Goal: Task Accomplishment & Management: Use online tool/utility

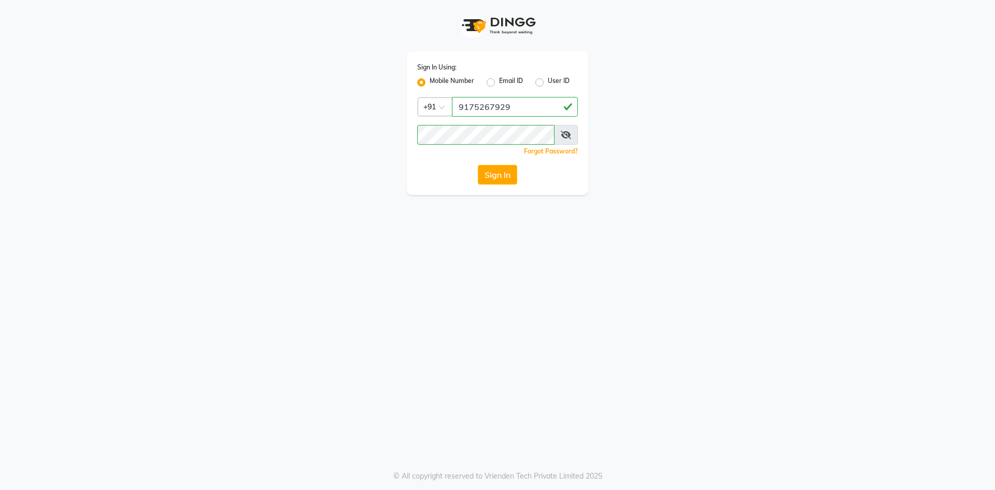
click at [495, 172] on button "Sign In" at bounding box center [497, 175] width 39 height 20
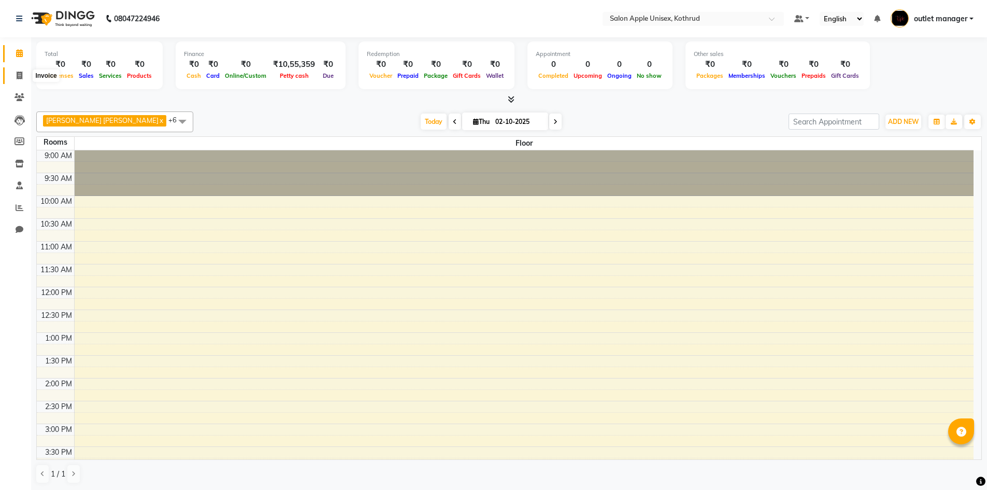
click at [19, 73] on icon at bounding box center [20, 76] width 6 height 8
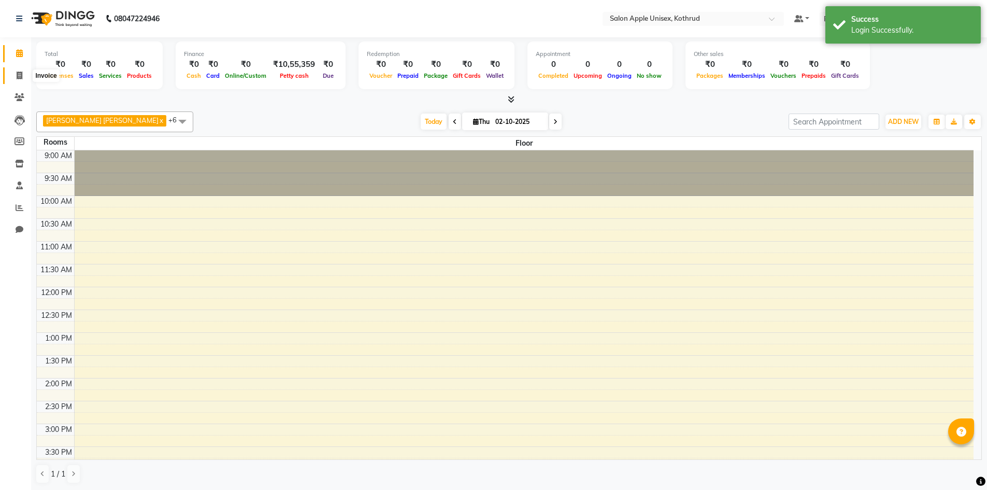
select select "139"
select select "service"
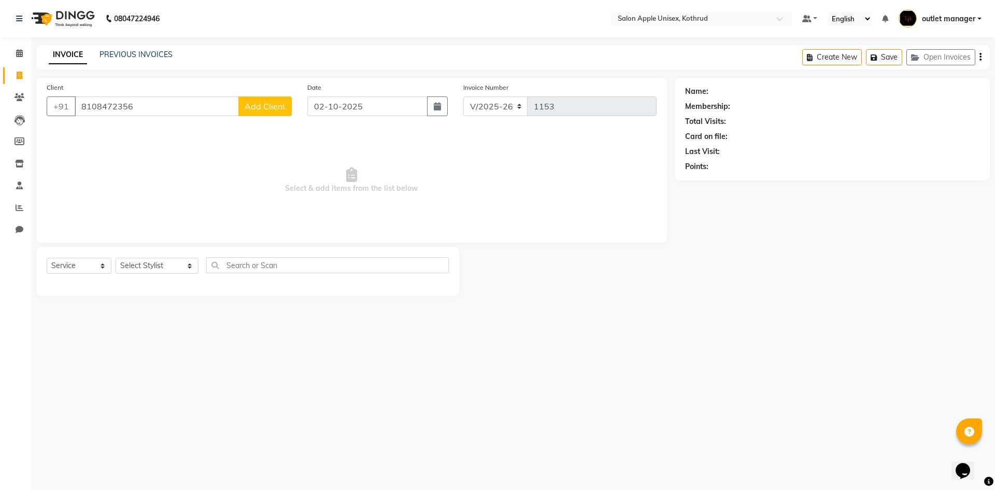
type input "8108472356"
click at [257, 107] on span "Add Client" at bounding box center [265, 106] width 41 height 10
select select "22"
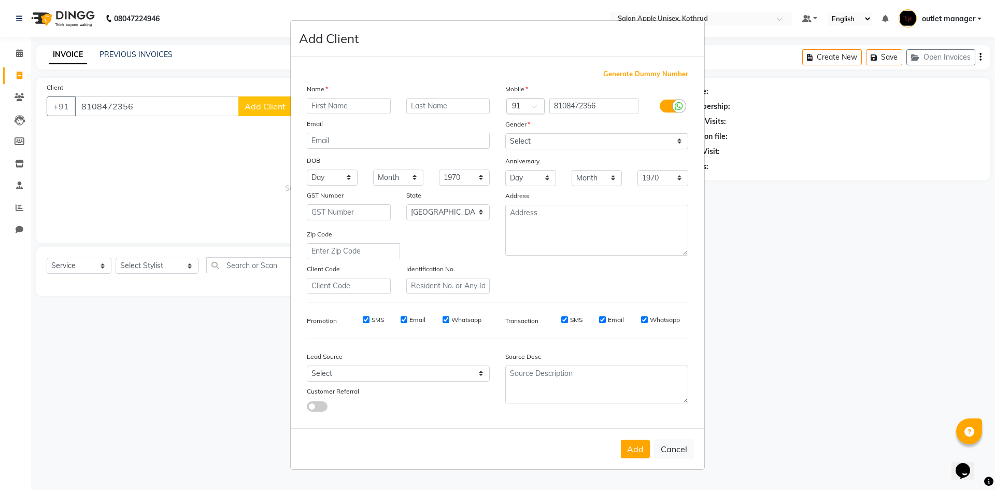
click at [325, 108] on input "text" at bounding box center [349, 106] width 84 height 16
type input "[DEMOGRAPHIC_DATA]"
click at [635, 141] on select "Select [DEMOGRAPHIC_DATA] [DEMOGRAPHIC_DATA] Other Prefer Not To Say" at bounding box center [596, 141] width 183 height 16
select select "[DEMOGRAPHIC_DATA]"
click at [505, 133] on select "Select [DEMOGRAPHIC_DATA] [DEMOGRAPHIC_DATA] Other Prefer Not To Say" at bounding box center [596, 141] width 183 height 16
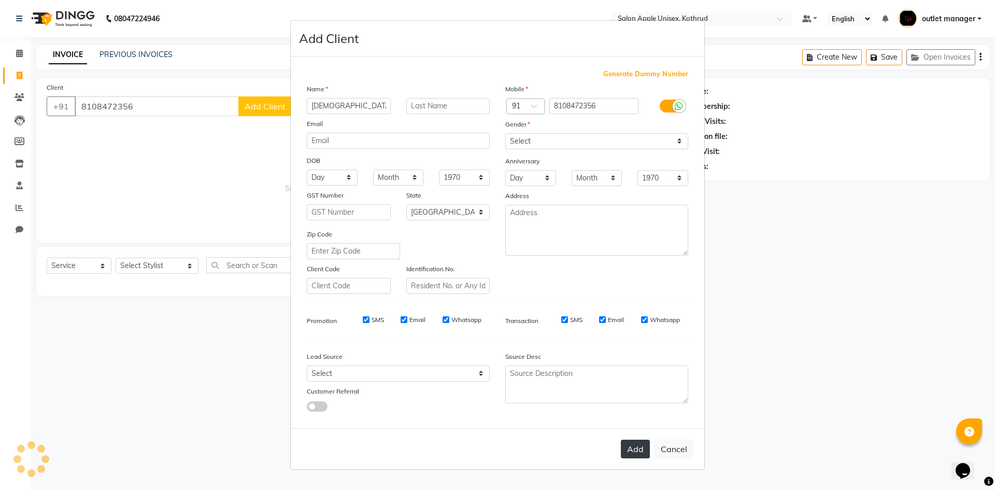
click at [636, 449] on button "Add" at bounding box center [635, 448] width 29 height 19
select select
select select "null"
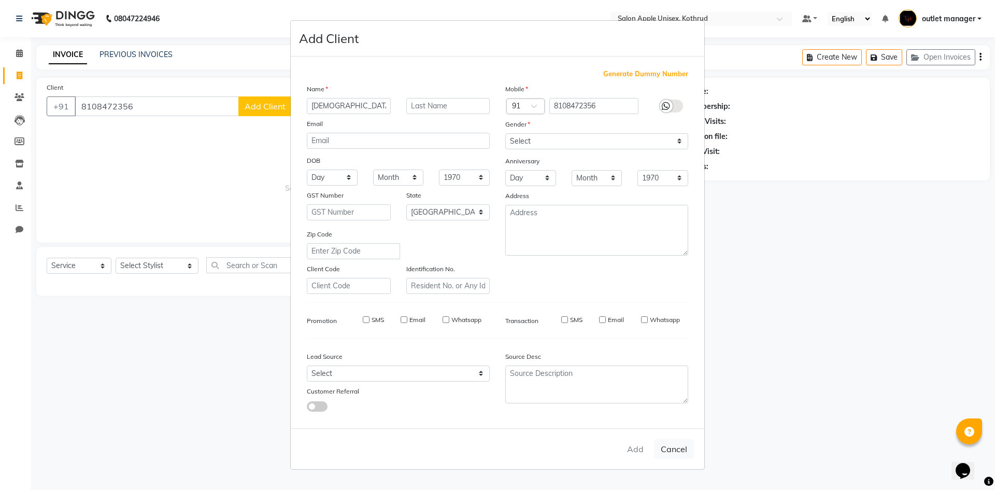
select select
checkbox input "false"
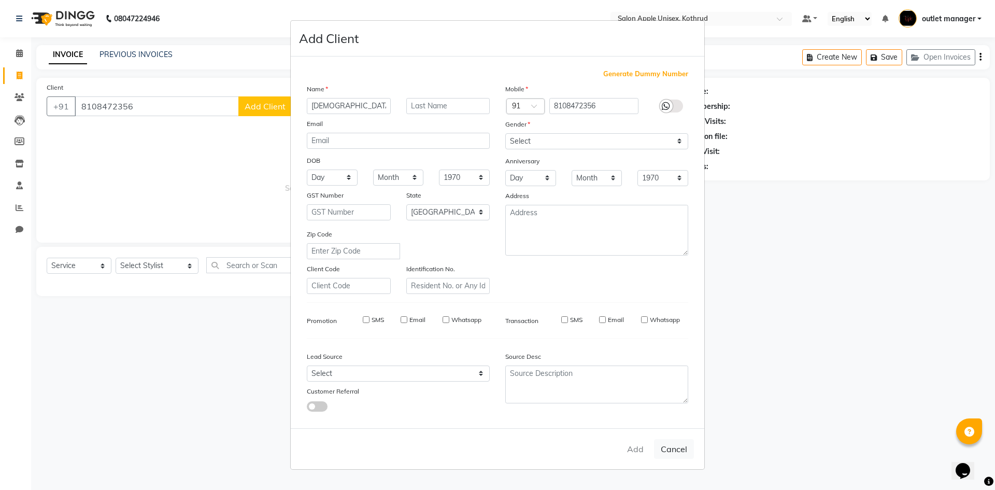
checkbox input "false"
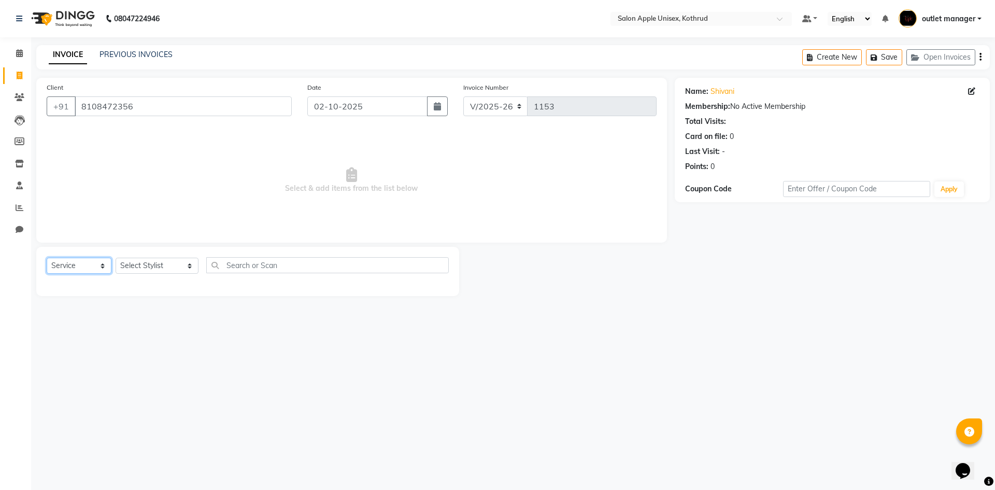
click at [90, 271] on select "Select Service Product Membership Package Voucher Prepaid Gift Card" at bounding box center [79, 266] width 65 height 16
click at [47, 258] on select "Select Service Product Membership Package Voucher Prepaid Gift Card" at bounding box center [79, 266] width 65 height 16
click at [153, 263] on select "Select Stylist [PERSON_NAME] [PERSON_NAME] [PERSON_NAME] outlet manager [PERSON…" at bounding box center [157, 266] width 83 height 16
select select "70807"
click at [116, 258] on select "Select Stylist [PERSON_NAME] [PERSON_NAME] [PERSON_NAME] outlet manager [PERSON…" at bounding box center [157, 266] width 83 height 16
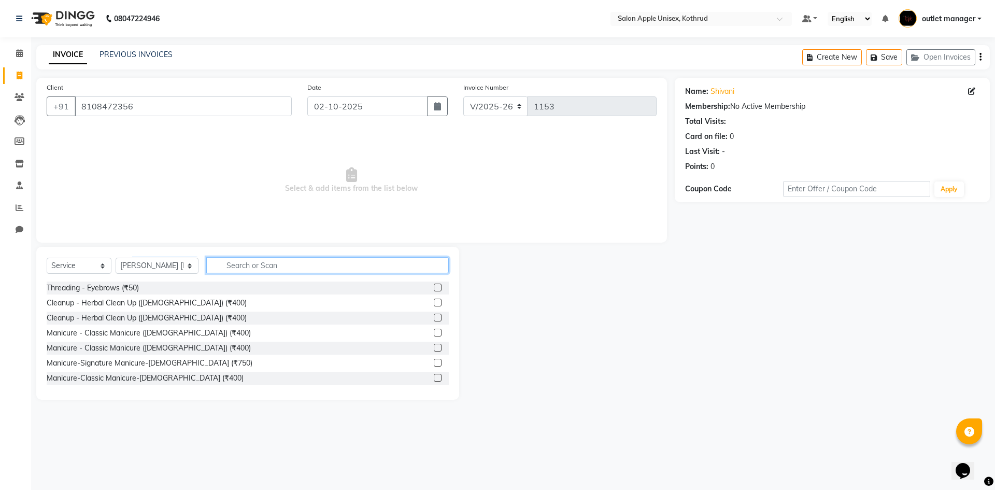
click at [300, 258] on input "text" at bounding box center [327, 265] width 243 height 16
type input "500"
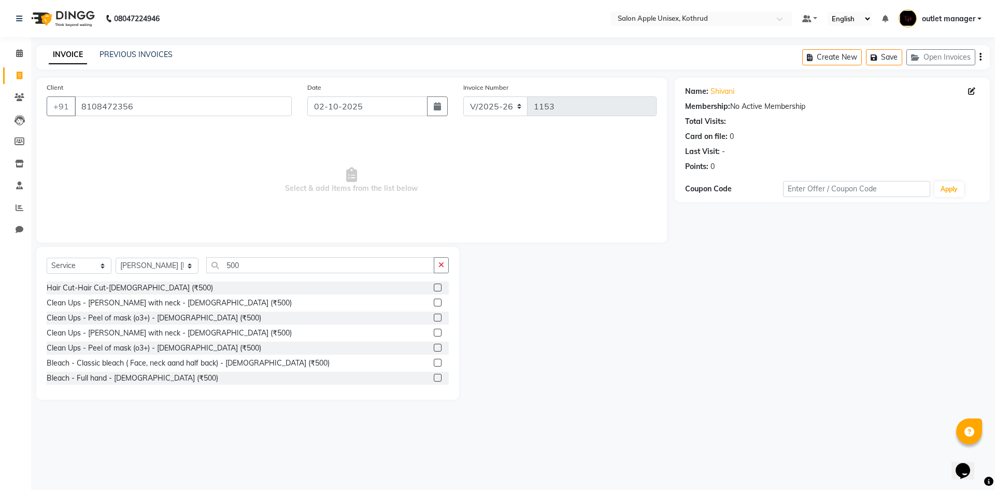
click at [434, 288] on label at bounding box center [438, 287] width 8 height 8
click at [434, 288] on input "checkbox" at bounding box center [437, 287] width 7 height 7
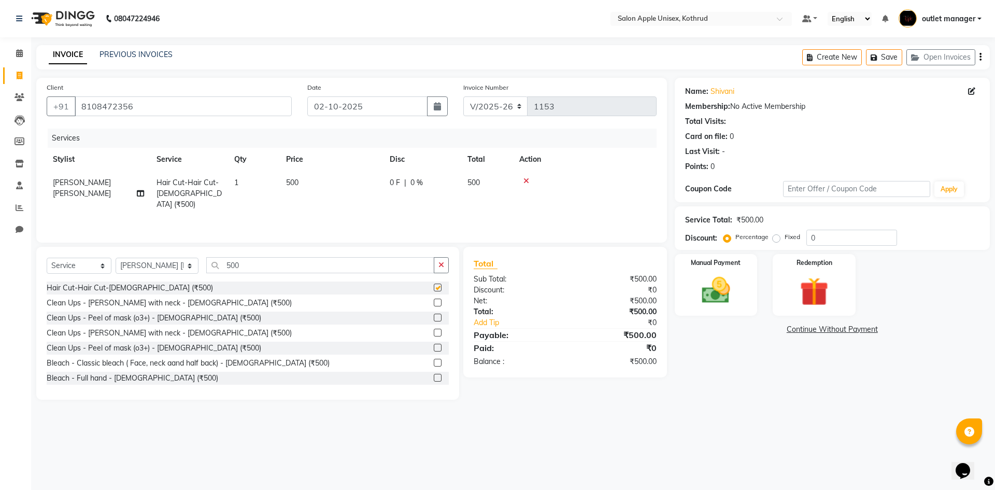
checkbox input "false"
click at [277, 257] on div "Select Service Product Membership Package Voucher Prepaid Gift Card Select Styl…" at bounding box center [247, 323] width 423 height 153
click at [277, 259] on input "500" at bounding box center [320, 265] width 228 height 16
type input "5"
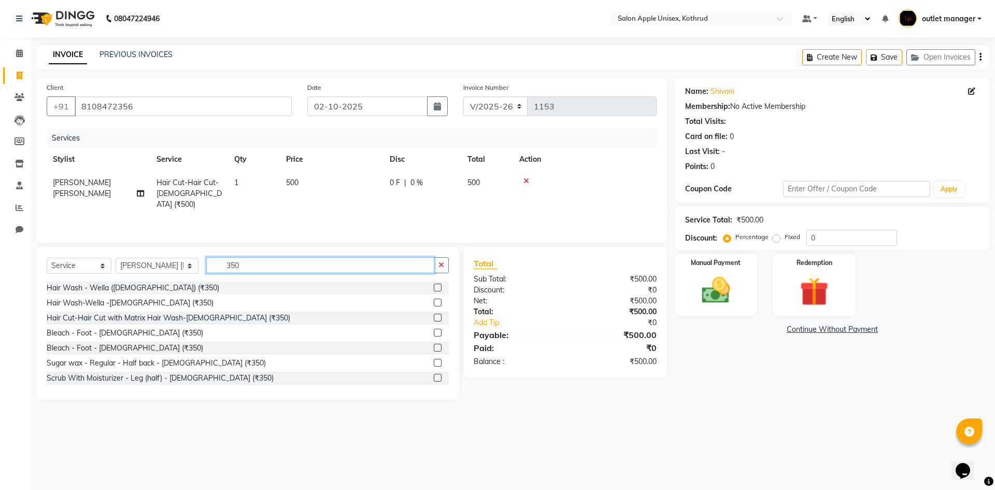
type input "350"
click at [434, 284] on label at bounding box center [438, 287] width 8 height 8
click at [434, 284] on input "checkbox" at bounding box center [437, 287] width 7 height 7
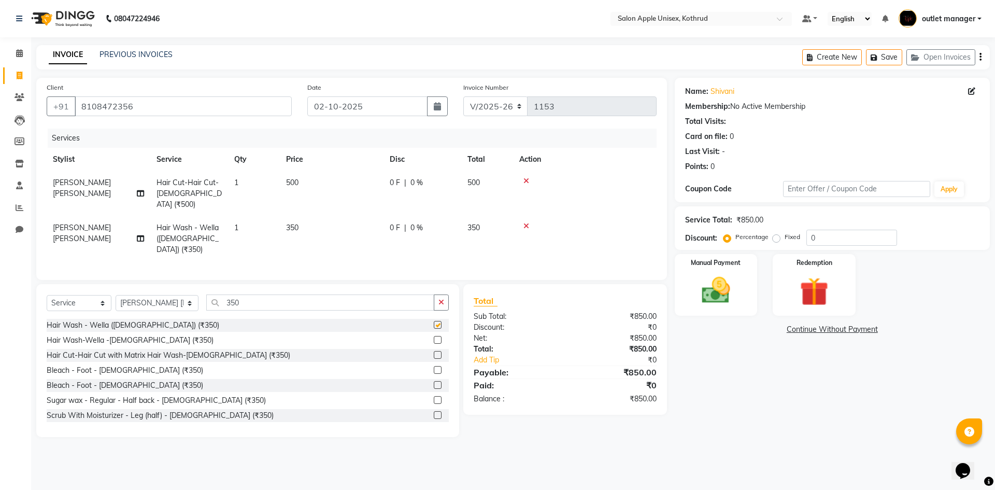
checkbox input "false"
click at [717, 285] on img at bounding box center [716, 290] width 48 height 34
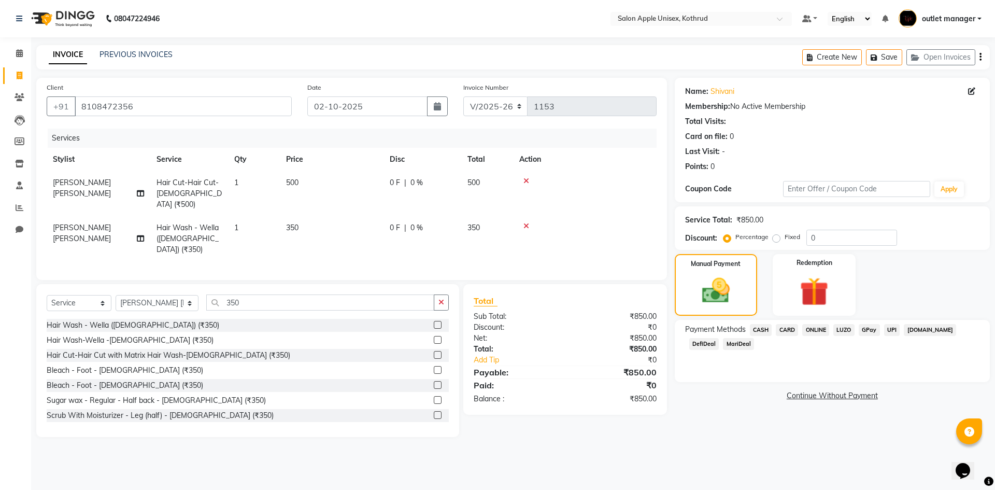
click at [819, 326] on span "ONLINE" at bounding box center [815, 330] width 27 height 12
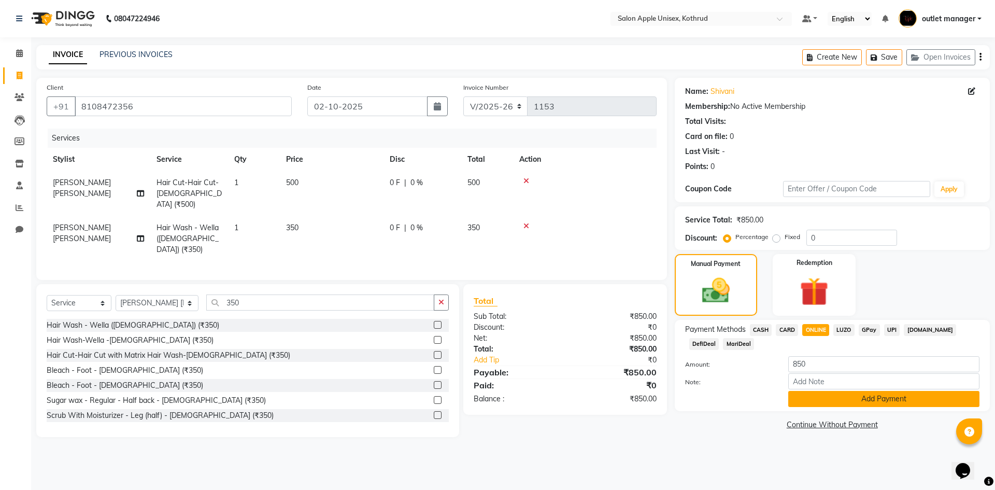
click at [833, 399] on button "Add Payment" at bounding box center [883, 399] width 191 height 16
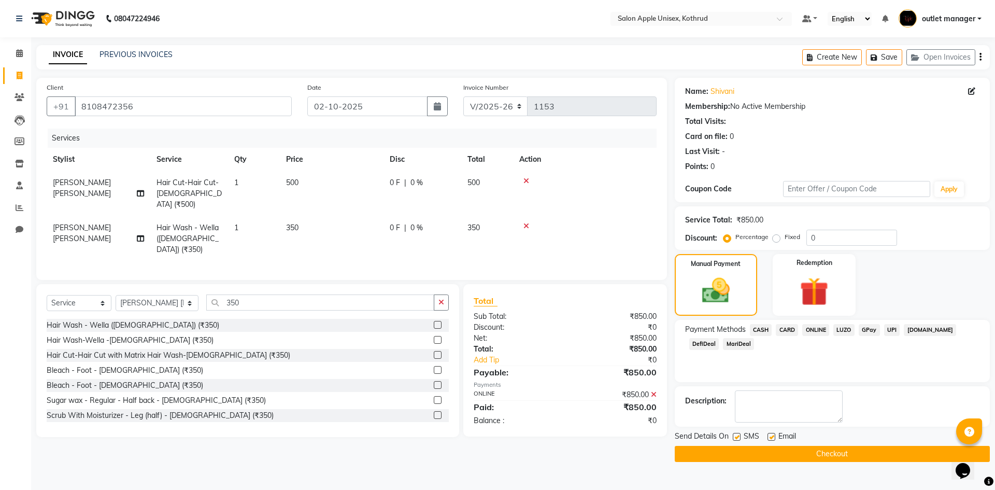
click at [847, 454] on button "Checkout" at bounding box center [832, 454] width 315 height 16
